Goal: Task Accomplishment & Management: Manage account settings

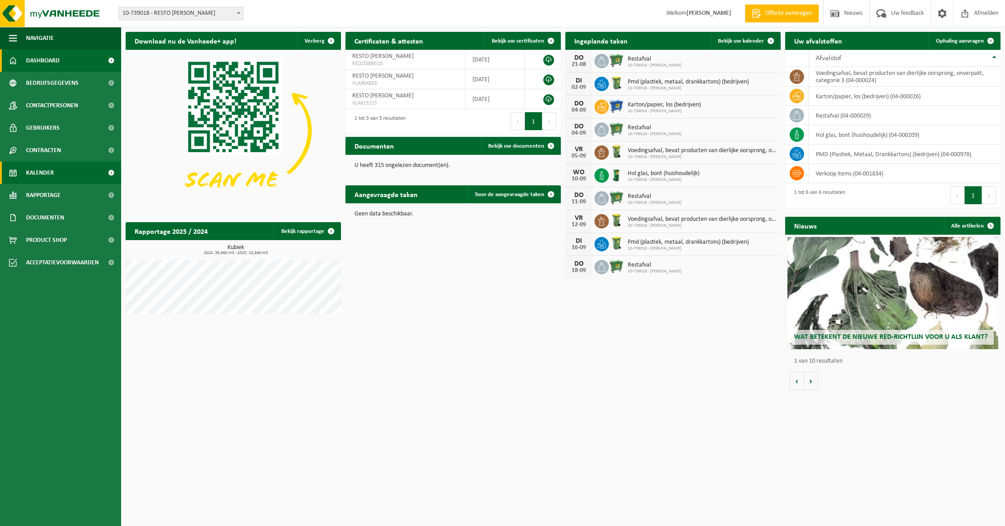
click at [77, 176] on link "Kalender" at bounding box center [60, 173] width 121 height 22
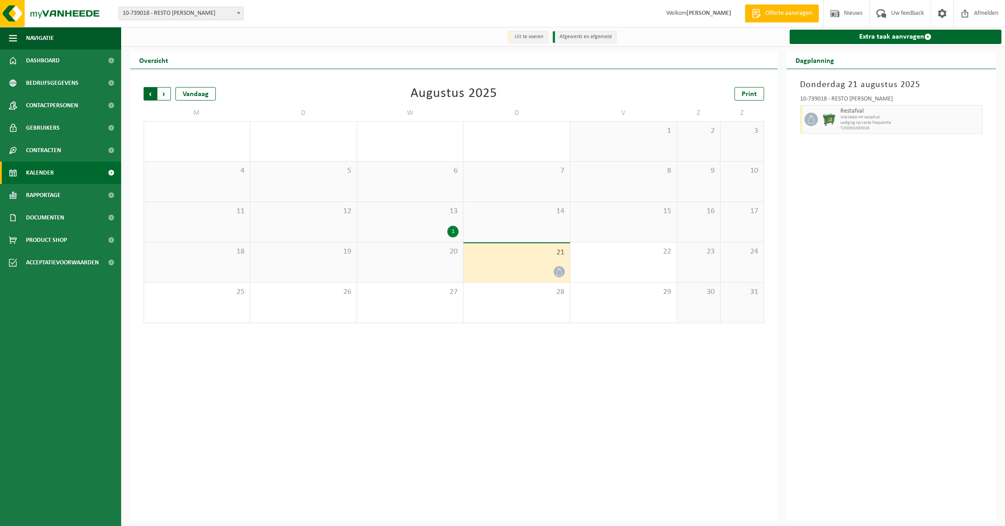
click at [168, 97] on span "Volgende" at bounding box center [164, 93] width 13 height 13
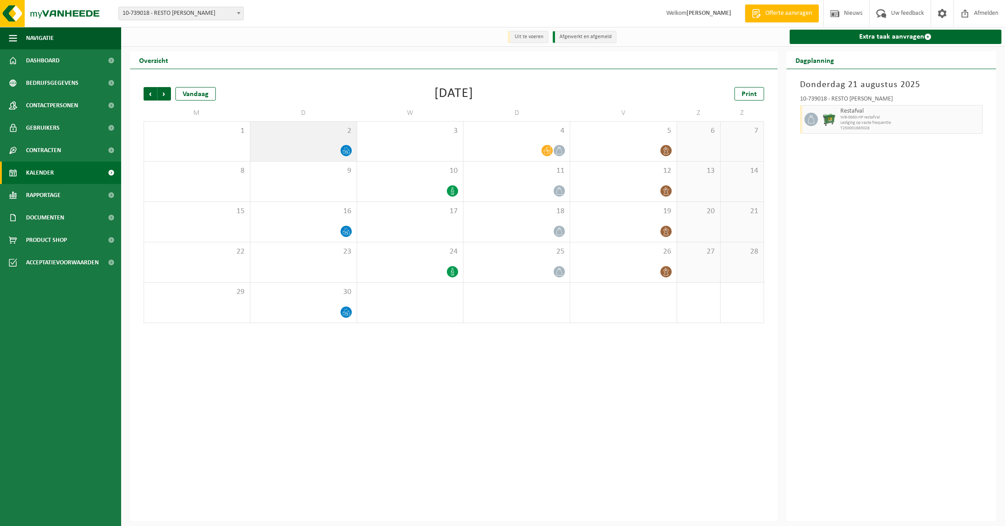
click at [344, 149] on icon at bounding box center [346, 151] width 8 height 8
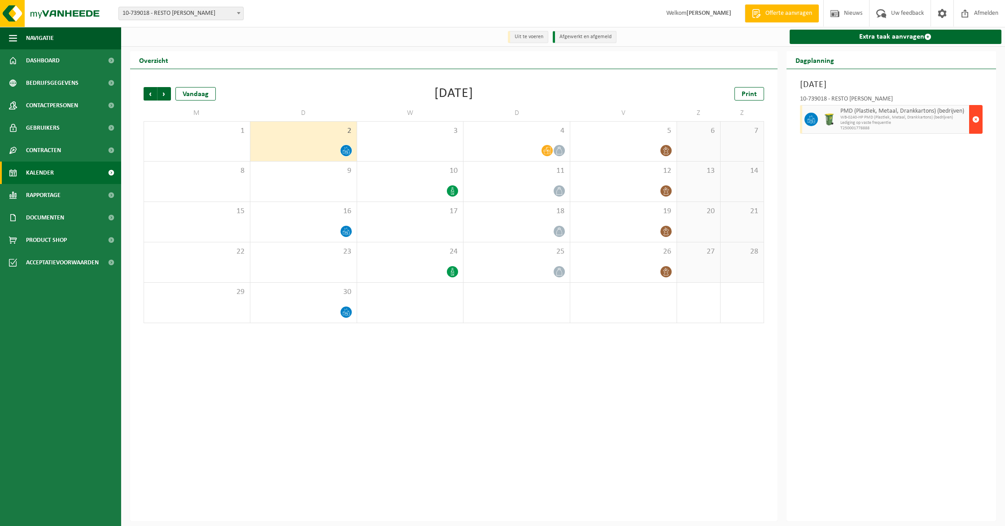
click at [978, 114] on span "button" at bounding box center [976, 119] width 7 height 18
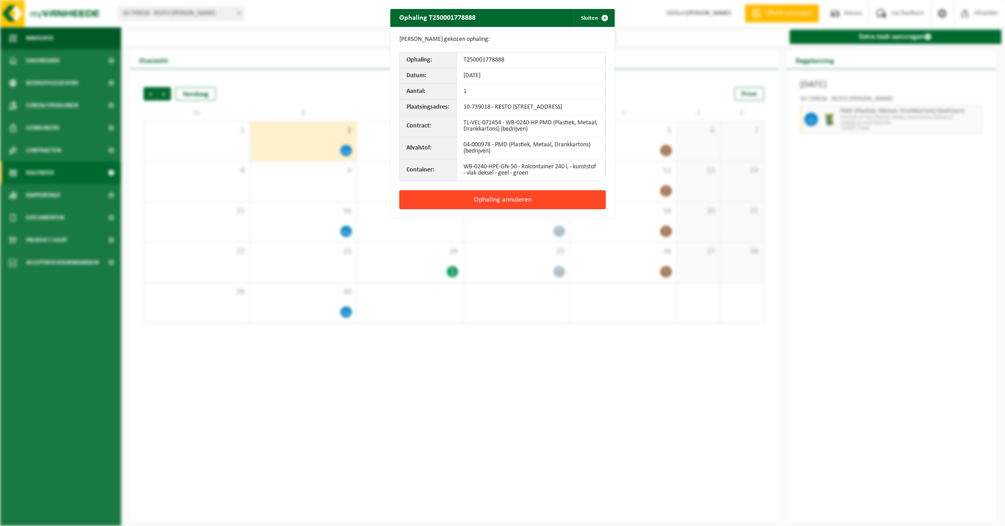
click at [489, 207] on button "Ophaling annuleren" at bounding box center [502, 199] width 206 height 19
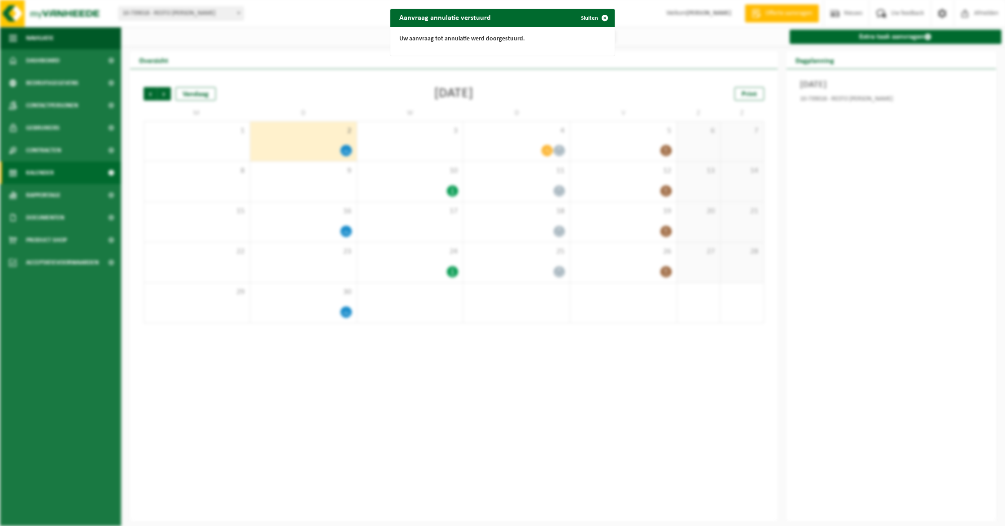
click at [616, 19] on div "Aanvraag annulatie verstuurd Sluiten Uw aanvraag tot annulatie werd doorgestuur…" at bounding box center [502, 263] width 1005 height 526
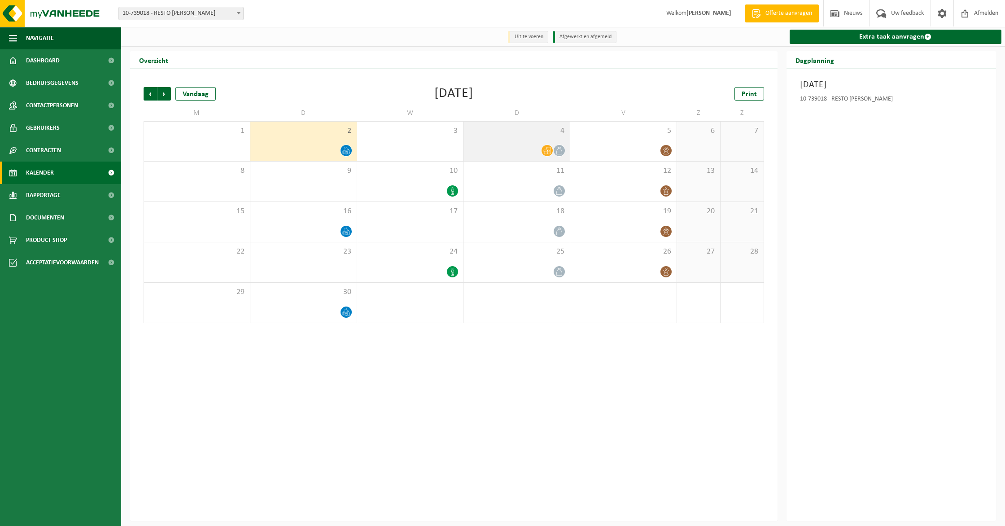
click at [554, 146] on div at bounding box center [516, 151] width 97 height 12
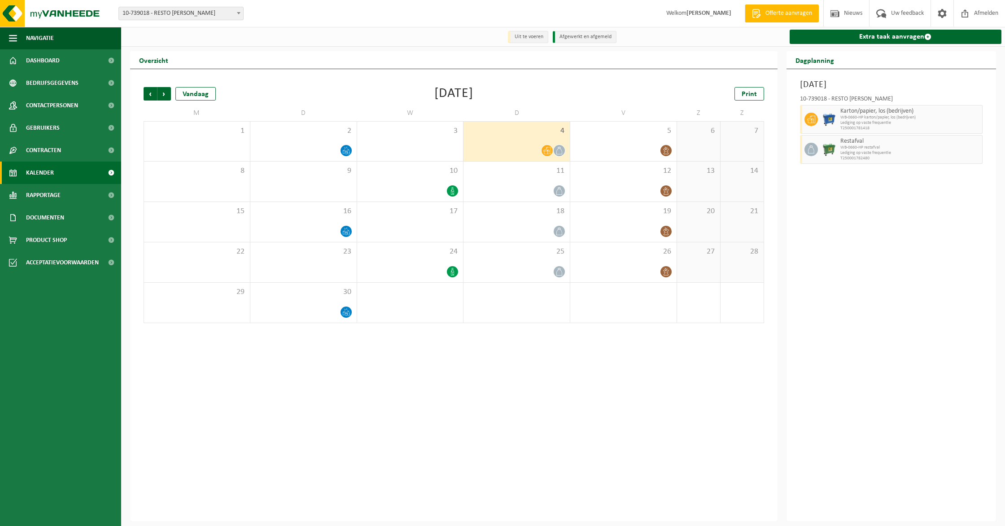
click at [986, 149] on div "10-739018 - RESTO BERTRAND - NUKERKE Karton/papier, los (bedrijven) WB-0660-HP …" at bounding box center [892, 129] width 192 height 74
click at [981, 150] on button "button" at bounding box center [976, 149] width 13 height 29
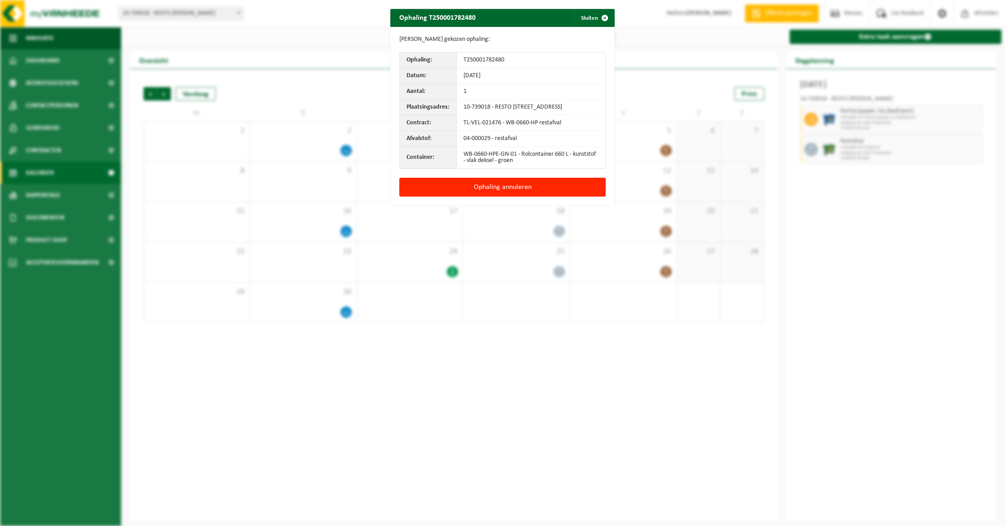
click at [511, 204] on div "Ophaling annuleren" at bounding box center [503, 192] width 224 height 28
click at [514, 197] on button "Ophaling annuleren" at bounding box center [502, 187] width 206 height 19
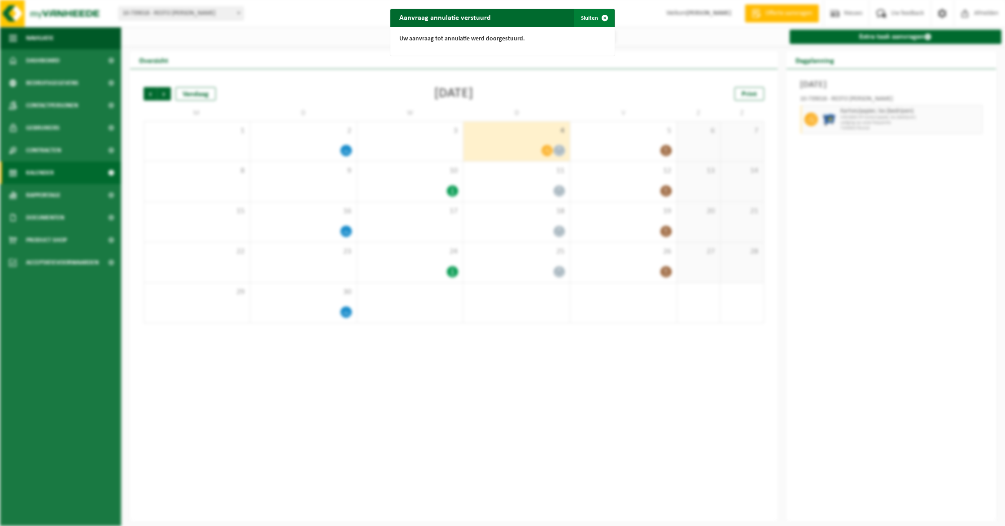
click at [583, 22] on button "Sluiten" at bounding box center [594, 18] width 40 height 18
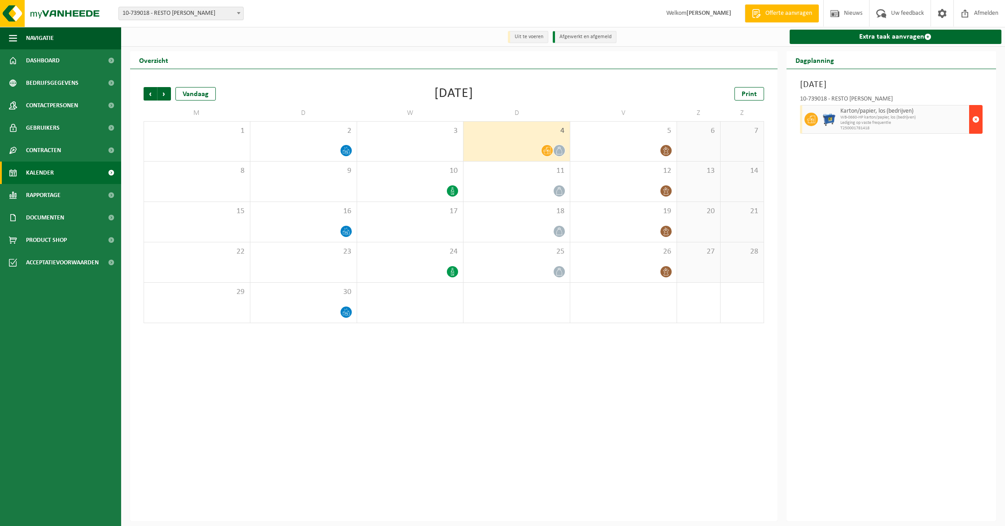
click at [982, 110] on button "button" at bounding box center [976, 119] width 13 height 29
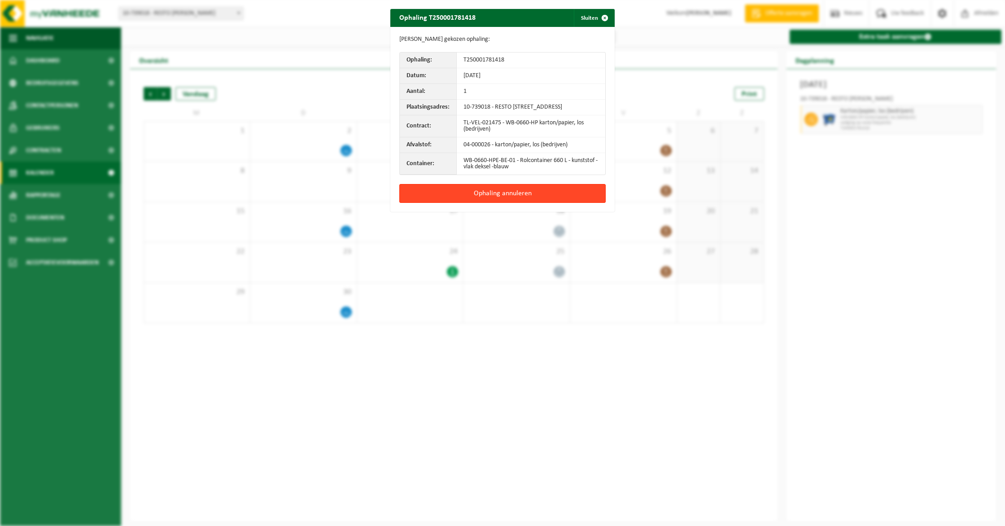
click at [528, 203] on button "Ophaling annuleren" at bounding box center [502, 193] width 206 height 19
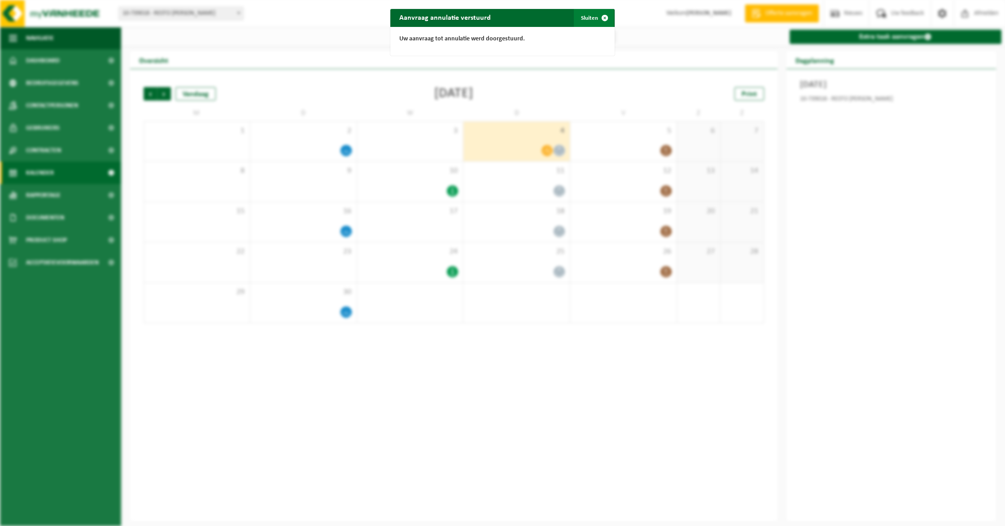
click at [587, 20] on button "Sluiten" at bounding box center [594, 18] width 40 height 18
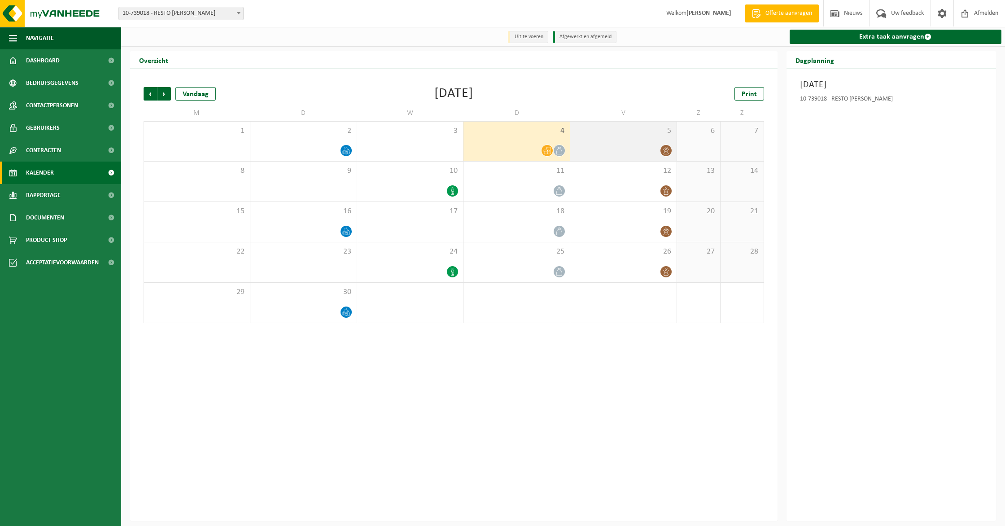
click at [639, 139] on div "5" at bounding box center [624, 142] width 106 height 40
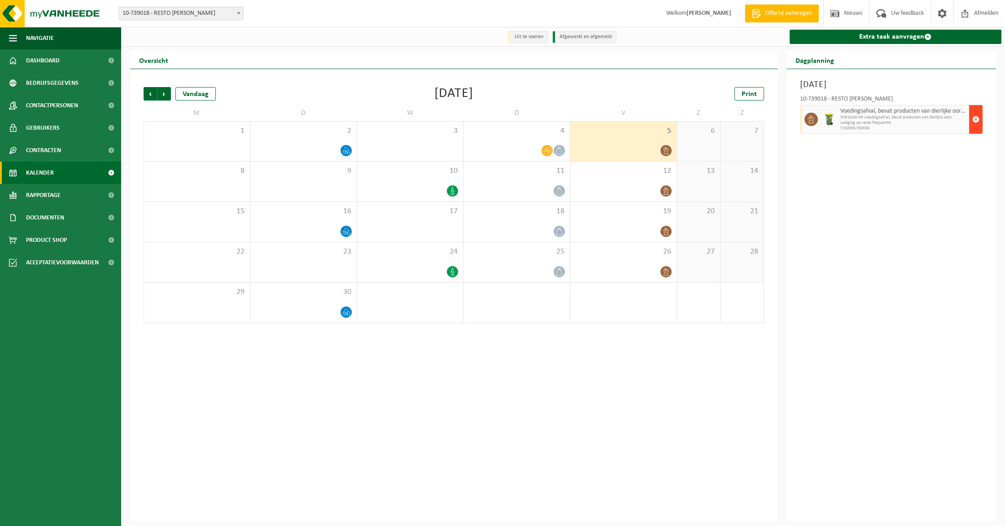
click at [982, 123] on button "button" at bounding box center [976, 119] width 13 height 29
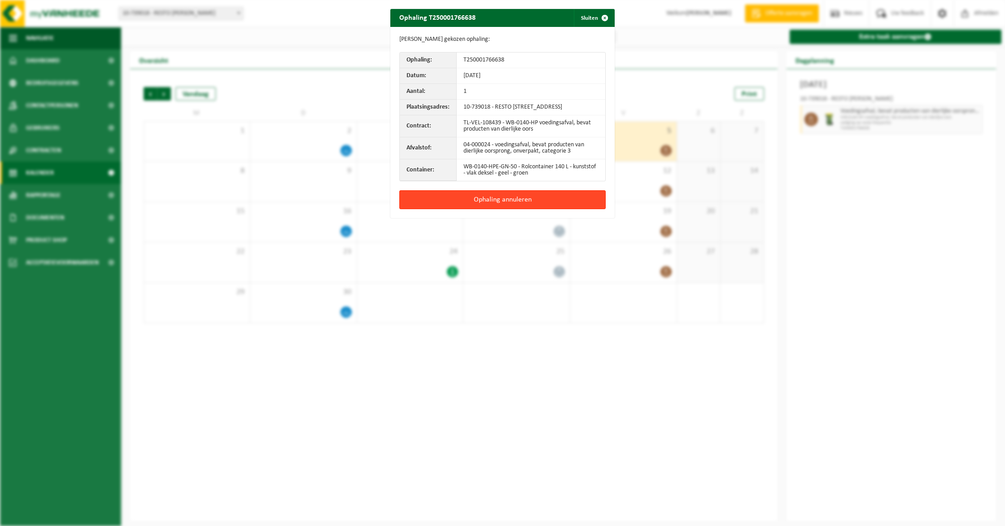
click at [534, 199] on button "Ophaling annuleren" at bounding box center [502, 199] width 206 height 19
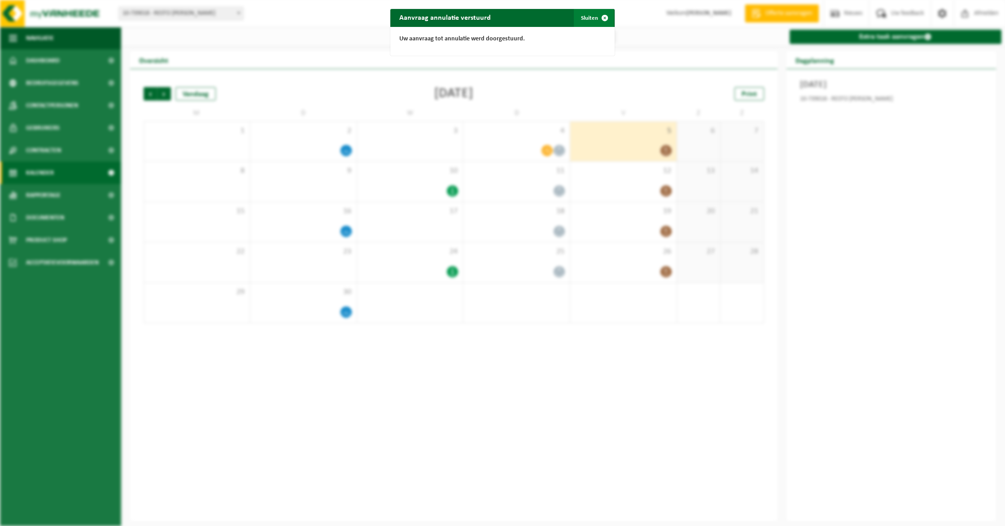
click at [584, 18] on button "Sluiten" at bounding box center [594, 18] width 40 height 18
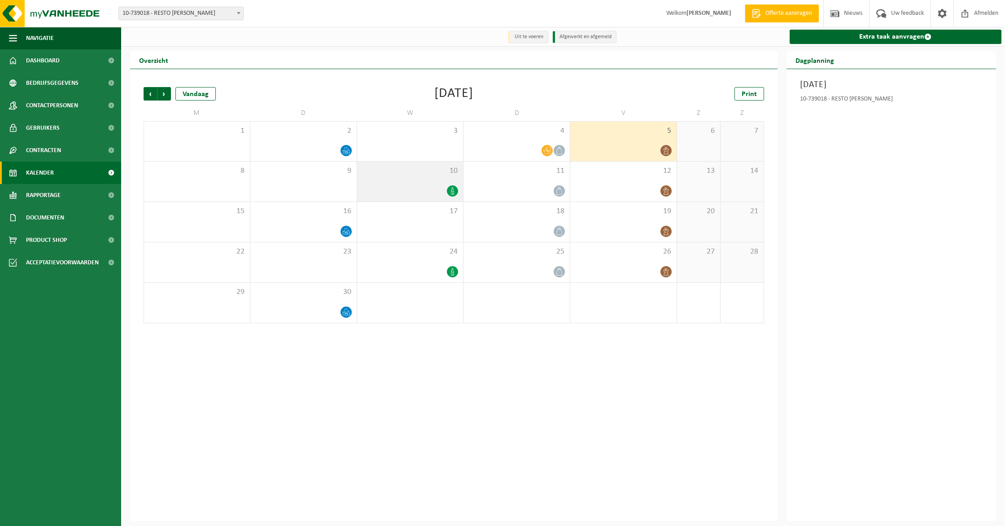
click at [440, 190] on div at bounding box center [410, 191] width 97 height 12
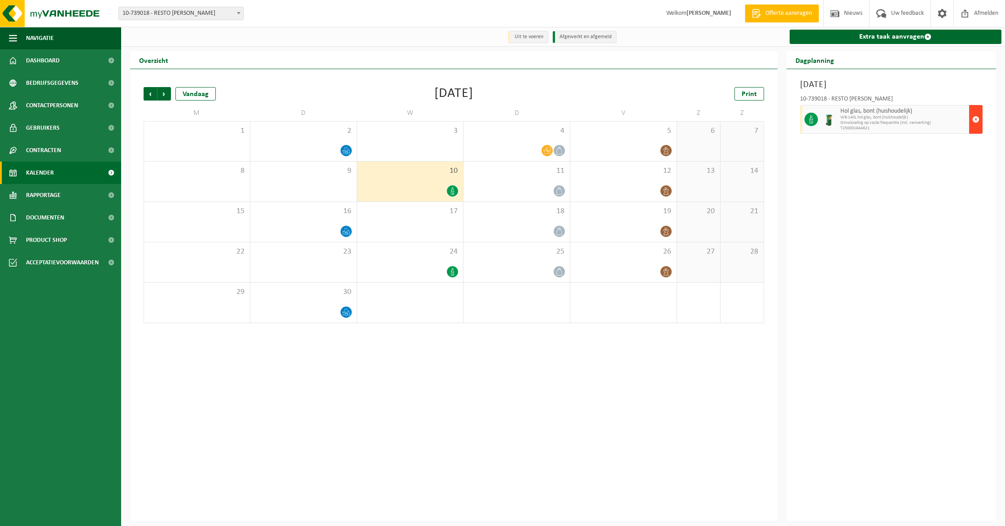
click at [975, 128] on span "button" at bounding box center [976, 119] width 7 height 18
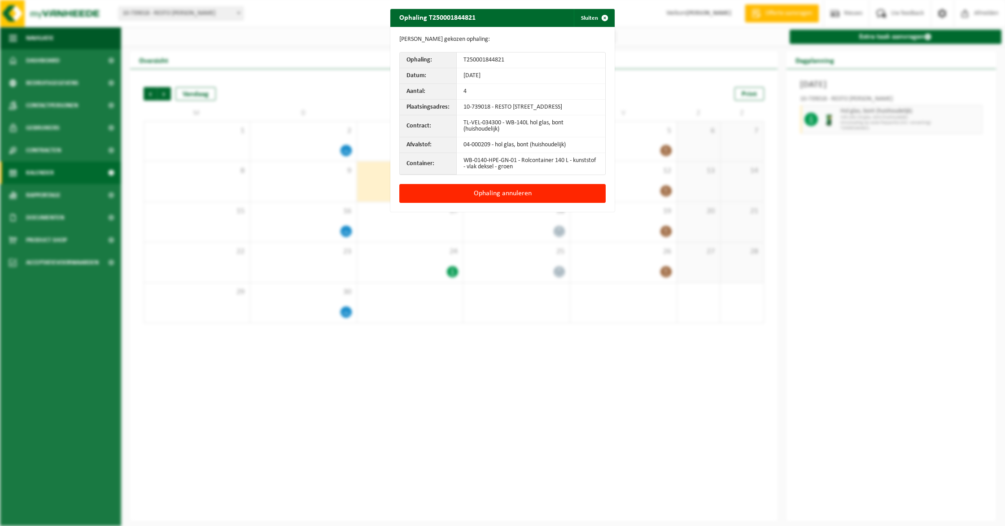
click at [459, 199] on button "Ophaling annuleren" at bounding box center [502, 193] width 206 height 19
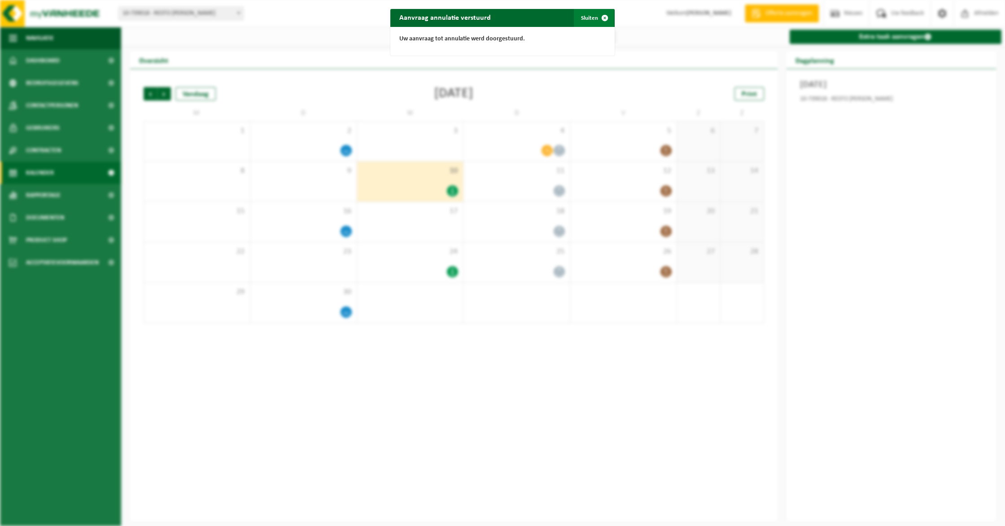
click at [597, 22] on button "Sluiten" at bounding box center [594, 18] width 40 height 18
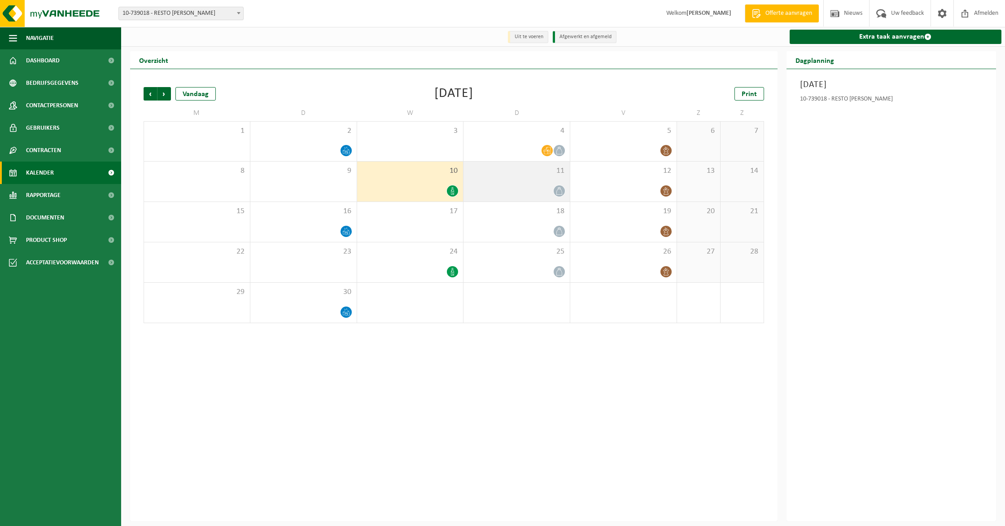
click at [517, 181] on div "11" at bounding box center [517, 182] width 106 height 40
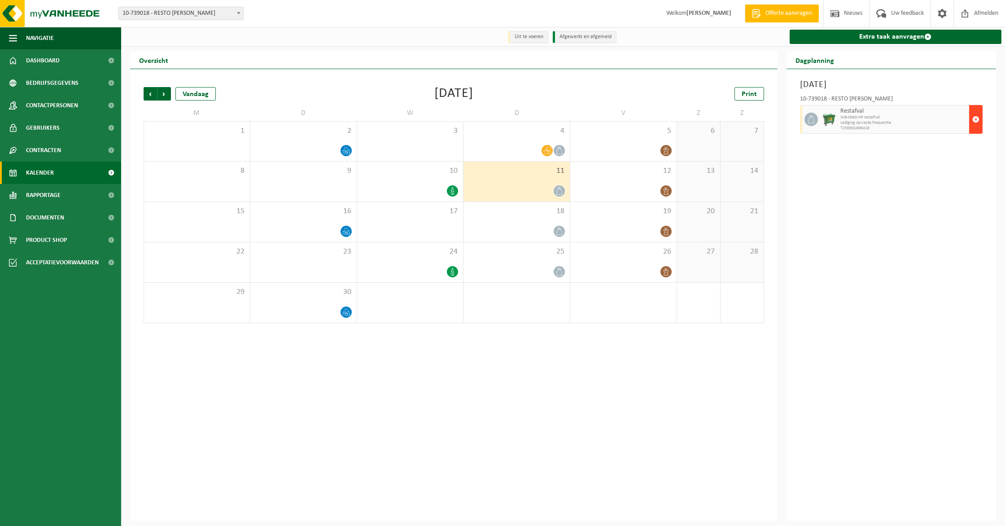
click at [980, 126] on button "button" at bounding box center [976, 119] width 13 height 29
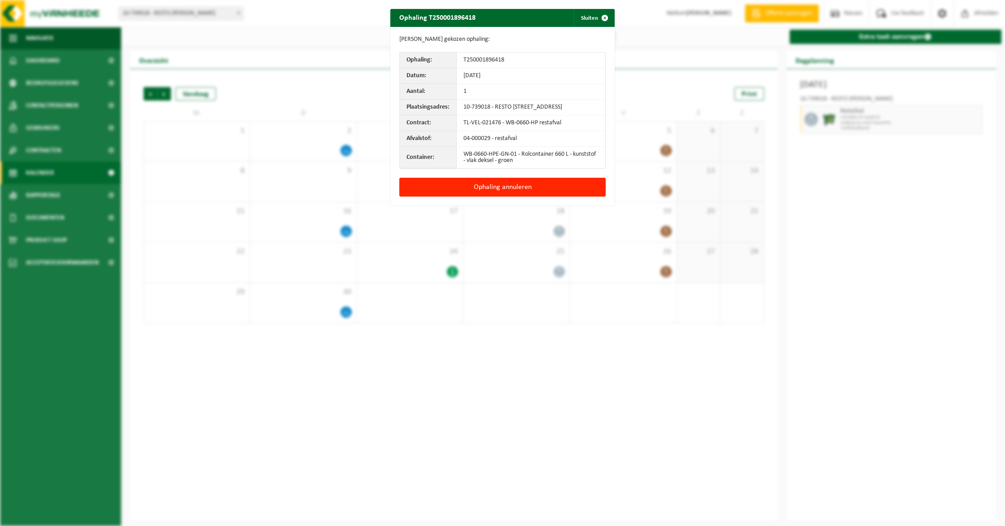
click at [524, 203] on div "Ophaling annuleren" at bounding box center [503, 192] width 224 height 28
click at [521, 197] on button "Ophaling annuleren" at bounding box center [502, 187] width 206 height 19
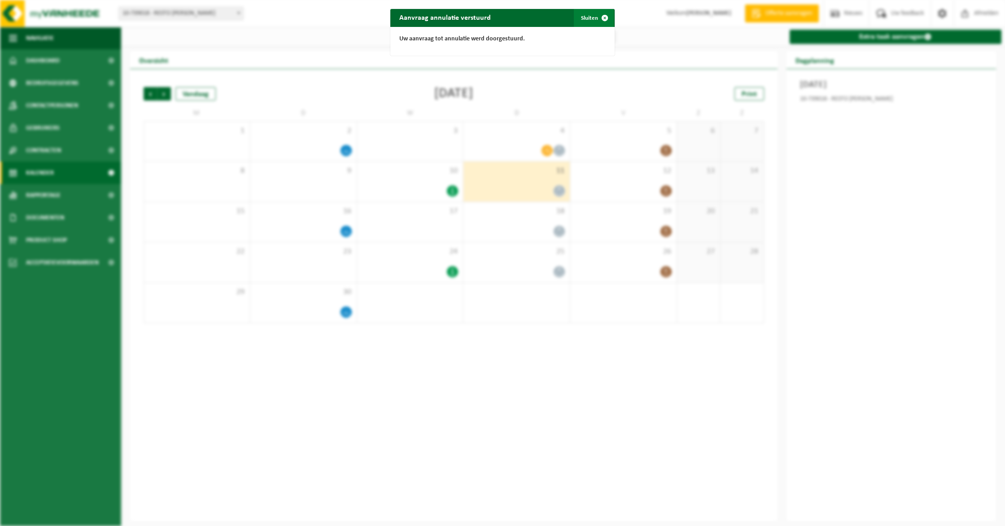
click at [596, 20] on button "Sluiten" at bounding box center [594, 18] width 40 height 18
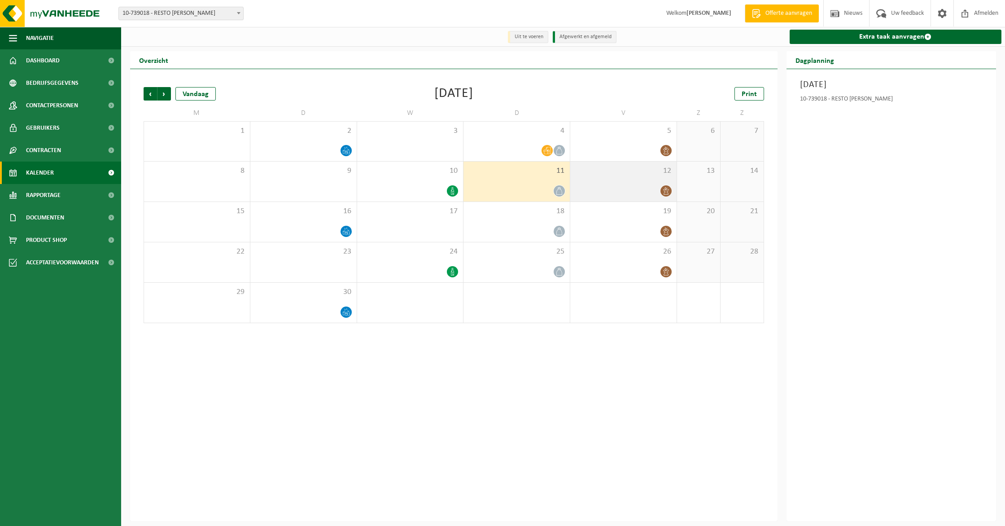
click at [637, 183] on div "12" at bounding box center [624, 182] width 106 height 40
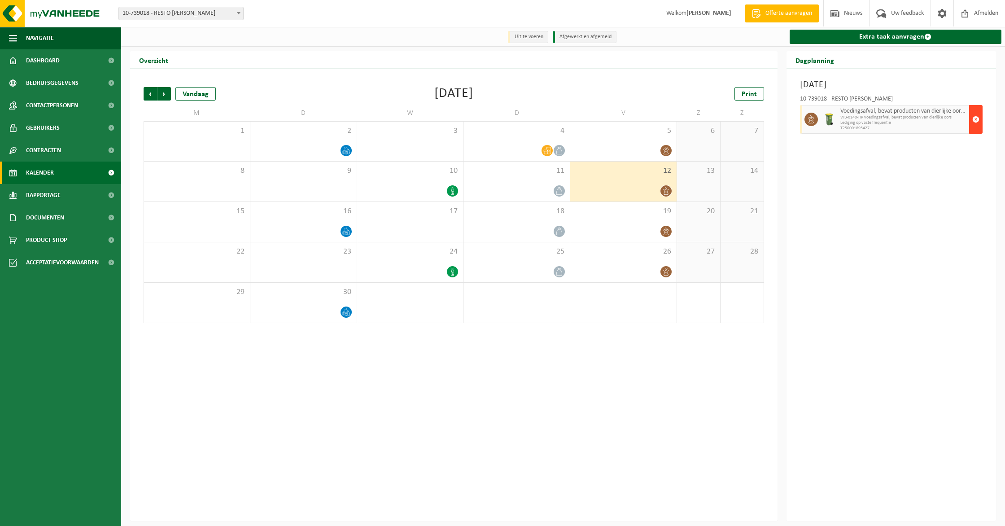
click at [977, 119] on span "button" at bounding box center [976, 119] width 7 height 18
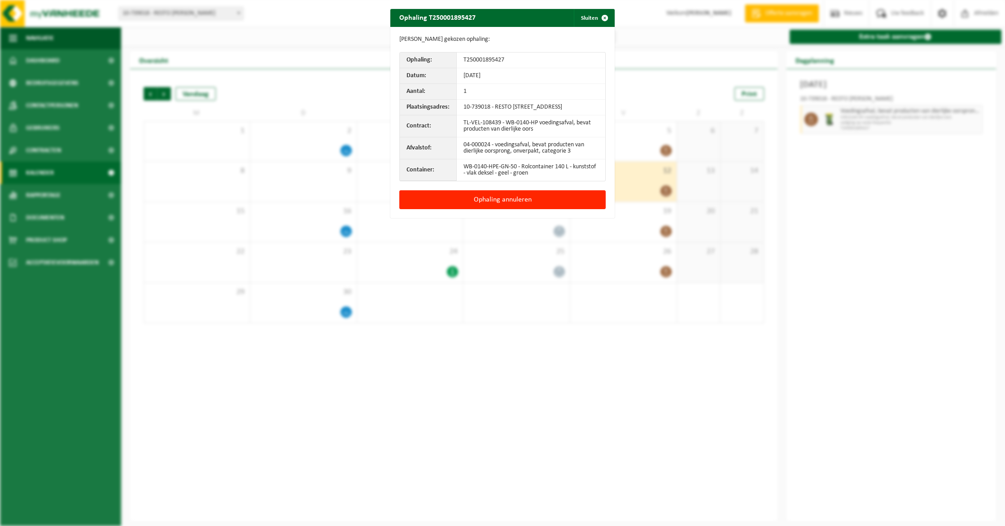
click at [514, 216] on div "Ophaling annuleren" at bounding box center [503, 204] width 224 height 28
click at [512, 209] on button "Ophaling annuleren" at bounding box center [502, 199] width 206 height 19
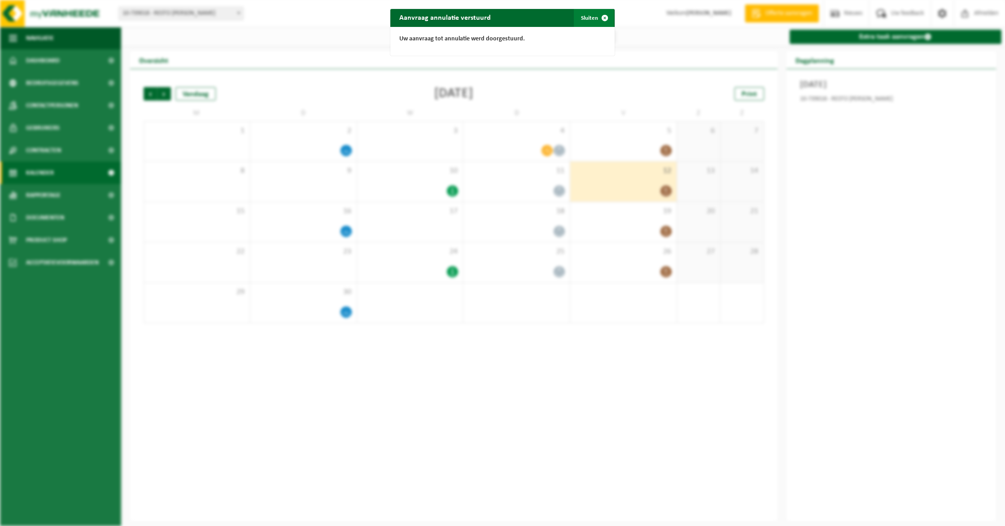
click at [591, 17] on button "Sluiten" at bounding box center [594, 18] width 40 height 18
